Goal: Task Accomplishment & Management: Manage account settings

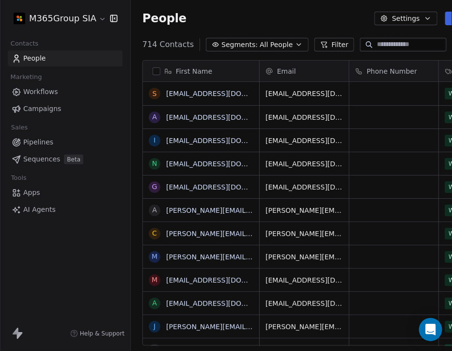
scroll to position [301, 385]
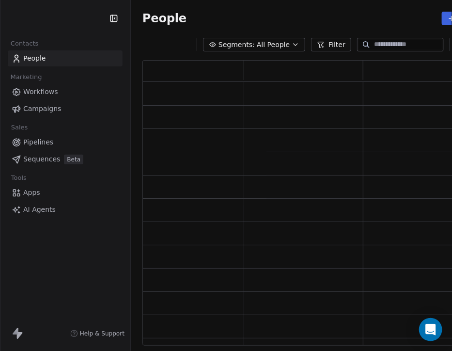
scroll to position [278, 364]
click at [81, 250] on div "M365Group SIA Contacts People Marketing Workflows Campaigns Sales Pipelines Seq…" at bounding box center [65, 175] width 130 height 351
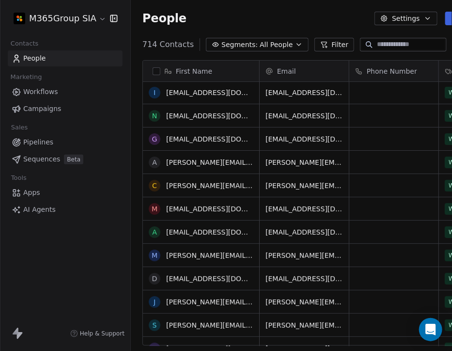
scroll to position [0, 0]
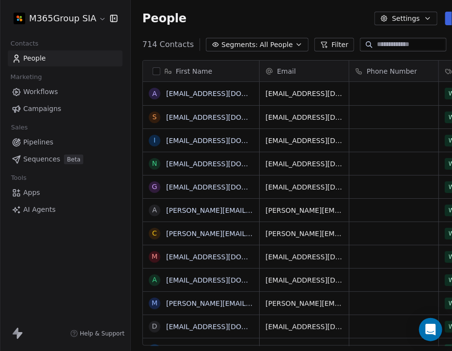
click at [98, 20] on html "M365Group SIA Contacts People Marketing Workflows Campaigns Sales Pipelines Seq…" at bounding box center [226, 175] width 452 height 351
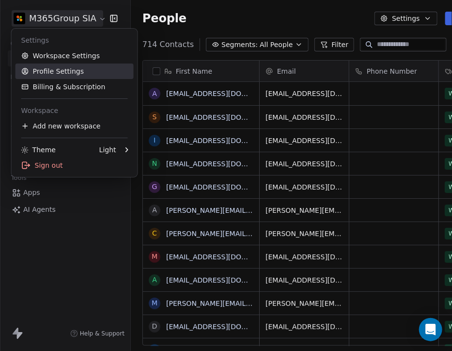
click at [67, 69] on link "Profile Settings" at bounding box center [74, 70] width 118 height 15
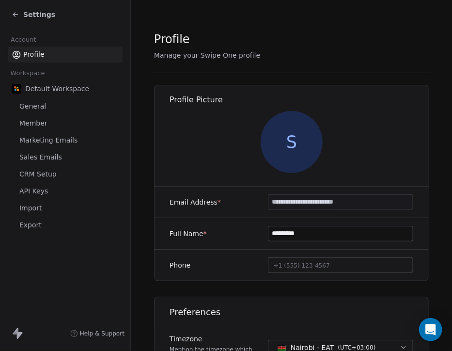
click at [28, 16] on span "Settings" at bounding box center [39, 15] width 32 height 10
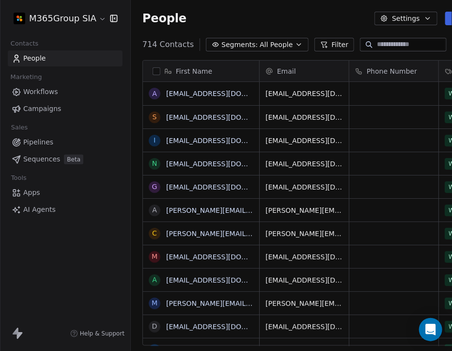
scroll to position [301, 385]
click at [68, 19] on html "M365Group SIA Contacts People Marketing Workflows Campaigns Sales Pipelines Seq…" at bounding box center [226, 175] width 452 height 351
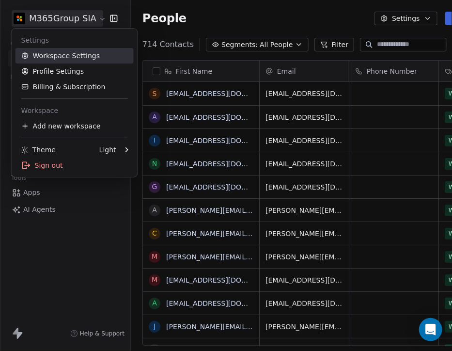
click at [55, 58] on link "Workspace Settings" at bounding box center [74, 55] width 118 height 15
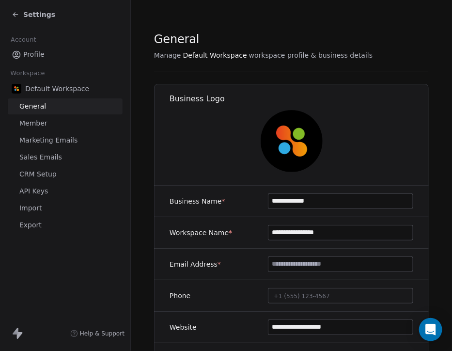
click at [47, 191] on link "API Keys" at bounding box center [65, 191] width 115 height 16
